Goal: Navigation & Orientation: Find specific page/section

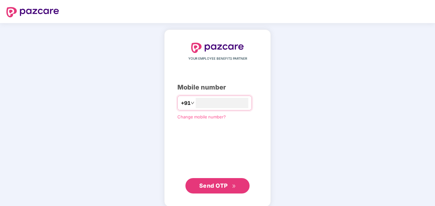
type input "*"
type input "**********"
click link "Change mobile number?" at bounding box center [201, 116] width 48 height 5
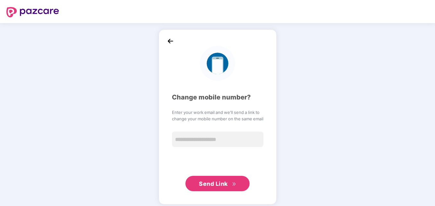
click at [170, 42] on img at bounding box center [171, 41] width 10 height 10
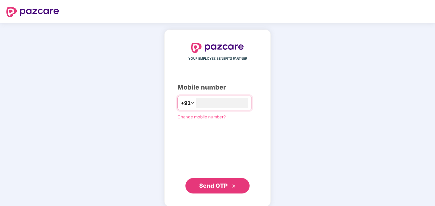
type input "**********"
click at [206, 186] on span "Send OTP" at bounding box center [213, 185] width 29 height 7
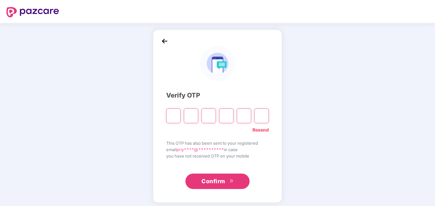
type input "*"
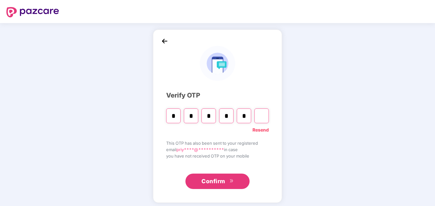
type input "*"
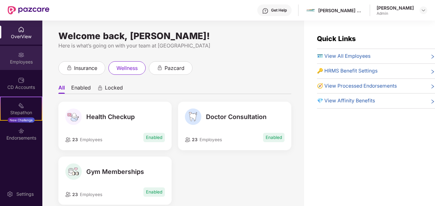
click at [23, 59] on div "Employees" at bounding box center [21, 62] width 42 height 6
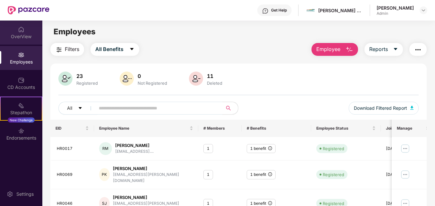
click at [22, 38] on div "OverView" at bounding box center [21, 36] width 42 height 6
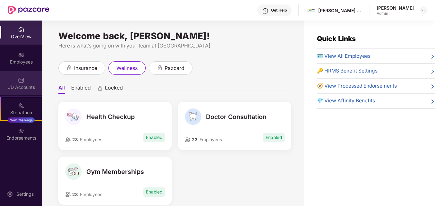
click at [22, 80] on img at bounding box center [21, 80] width 6 height 6
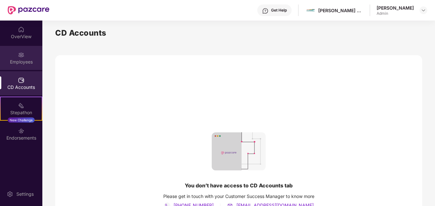
click at [35, 67] on div "Employees" at bounding box center [21, 58] width 42 height 24
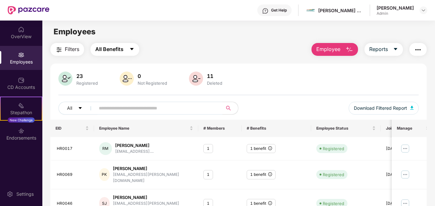
click at [130, 54] on button "All Benefits" at bounding box center [114, 49] width 49 height 13
click at [280, 92] on div "23 Registered 0 Not Registered 11 Deleted All Download Filtered Report" at bounding box center [238, 96] width 376 height 48
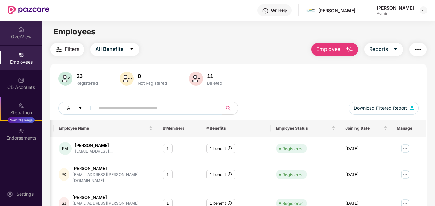
click at [25, 33] on div "OverView" at bounding box center [21, 33] width 42 height 24
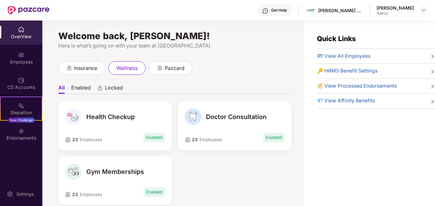
click at [80, 87] on li "Enabled" at bounding box center [81, 88] width 20 height 9
click at [83, 73] on div "insurance" at bounding box center [81, 67] width 47 height 13
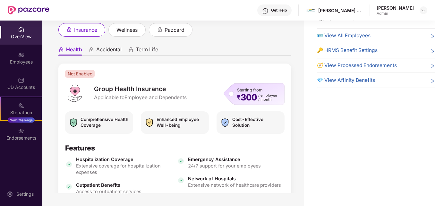
scroll to position [17, 0]
click at [110, 42] on div "Health Accidental Term Life Not Enabled Group Health Insurance Applicable to Em…" at bounding box center [174, 156] width 233 height 238
click at [111, 51] on span "Accidental" at bounding box center [108, 51] width 25 height 9
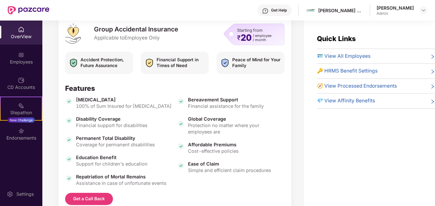
scroll to position [98, 0]
click at [28, 57] on div "Employees" at bounding box center [21, 58] width 42 height 24
